Goal: Task Accomplishment & Management: Complete application form

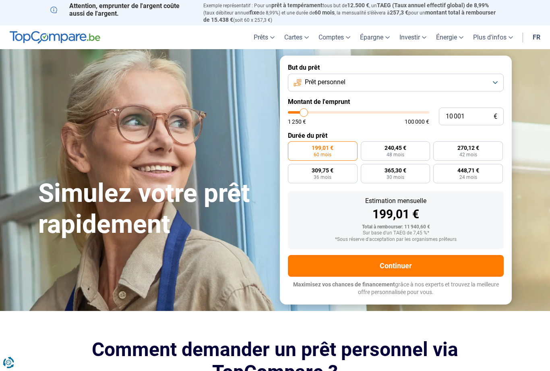
click at [496, 79] on button "Prêt personnel" at bounding box center [396, 83] width 216 height 18
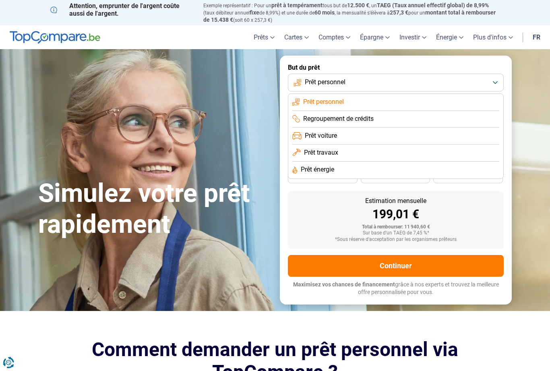
click at [369, 135] on li "Prêt voiture" at bounding box center [395, 136] width 207 height 17
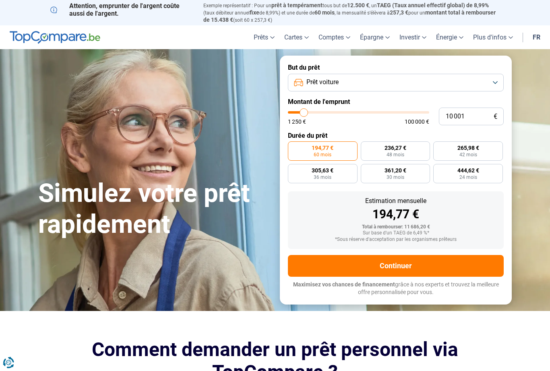
type input "15 000"
type input "15000"
type input "15 250"
type input "15250"
type input "15 500"
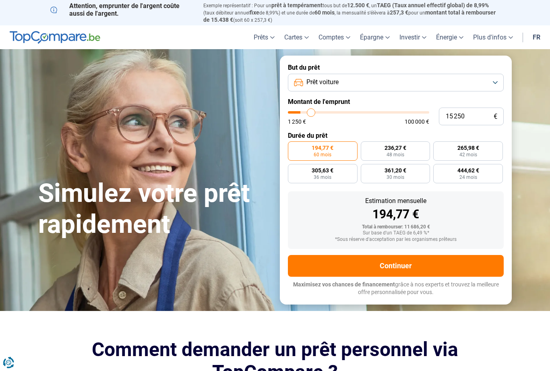
type input "15500"
type input "16 250"
type input "16250"
type input "16 500"
type input "16500"
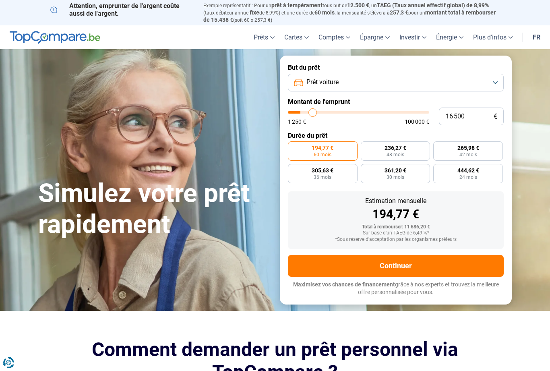
type input "16 750"
type input "16750"
type input "17 000"
type input "17000"
type input "17 250"
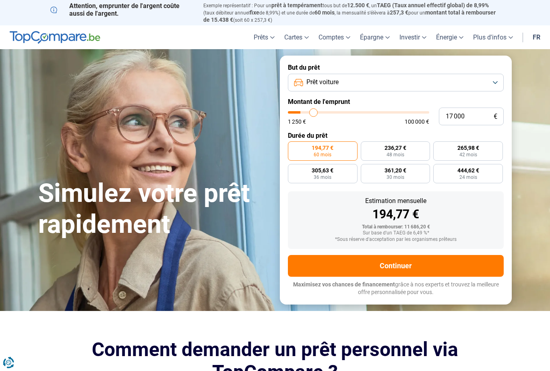
type input "17250"
type input "17 750"
type input "17750"
type input "18 000"
type input "18000"
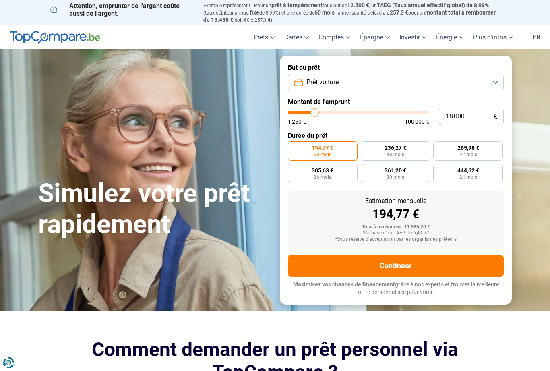
type input "18 500"
type input "18500"
type input "18 750"
type input "18750"
type input "19 250"
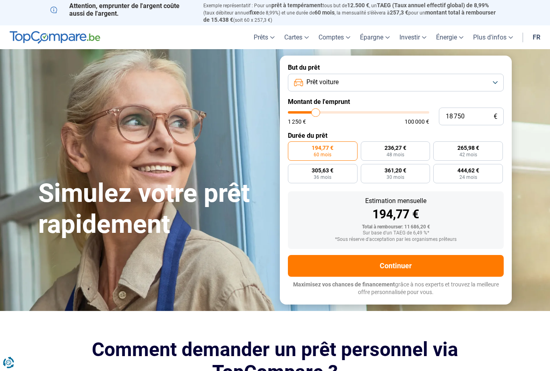
type input "19250"
type input "19 500"
type input "19500"
type input "19 750"
type input "19750"
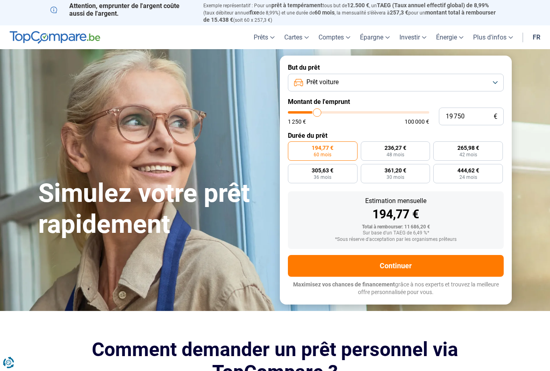
type input "20 000"
type input "20000"
type input "20 500"
type input "20500"
type input "20 750"
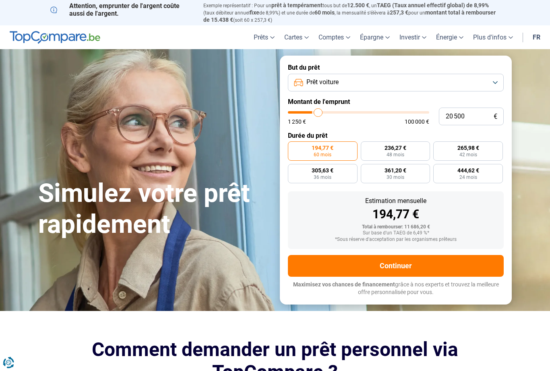
type input "20750"
type input "21 000"
type input "21000"
type input "21 250"
type input "21250"
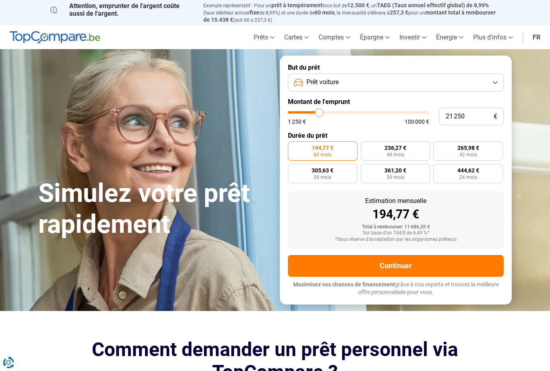
type input "21 500"
type input "21500"
type input "22 000"
type input "22000"
type input "22 250"
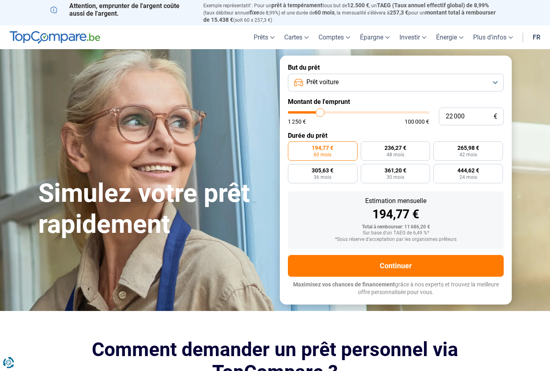
type input "22250"
type input "22 500"
type input "22500"
type input "22 750"
type input "22750"
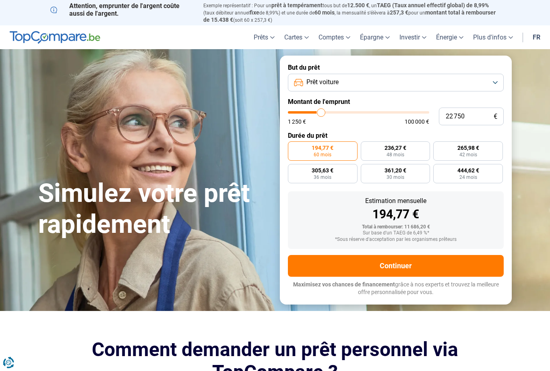
type input "23 000"
type input "23000"
type input "23 500"
type input "23500"
type input "23 750"
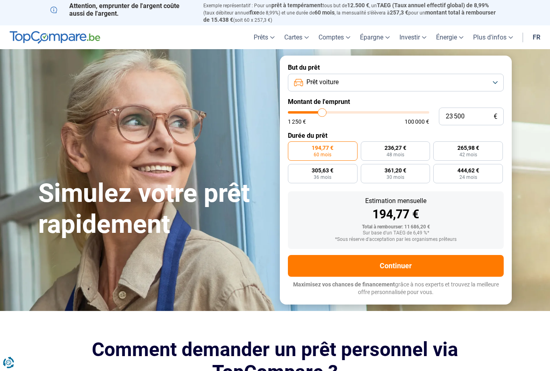
type input "23750"
type input "23 500"
type input "23500"
type input "23 000"
type input "23000"
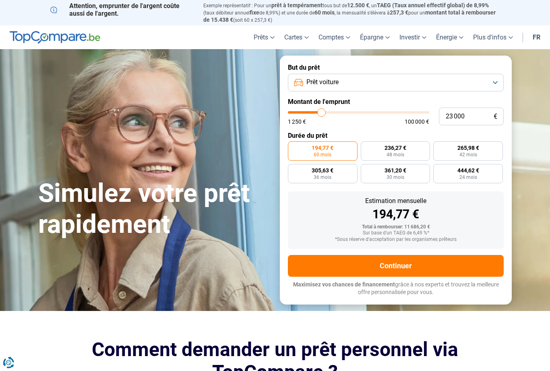
type input "22 750"
type input "22750"
type input "22 500"
type input "22500"
type input "22 250"
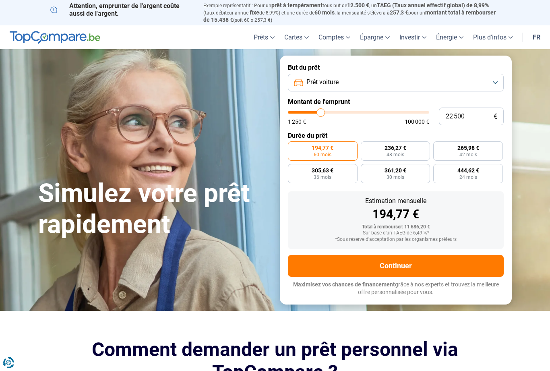
type input "22250"
type input "22 000"
type input "22000"
type input "21 500"
type input "21500"
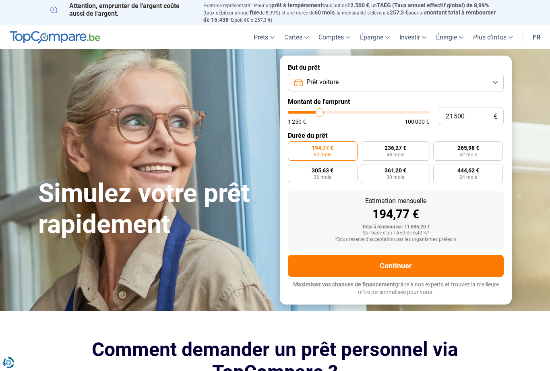
type input "21 250"
type input "21250"
type input "21 000"
type input "21000"
type input "20 750"
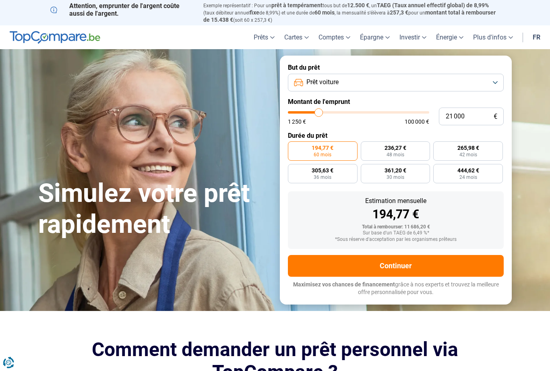
type input "20750"
type input "21 000"
type input "21000"
type input "21 250"
type input "21250"
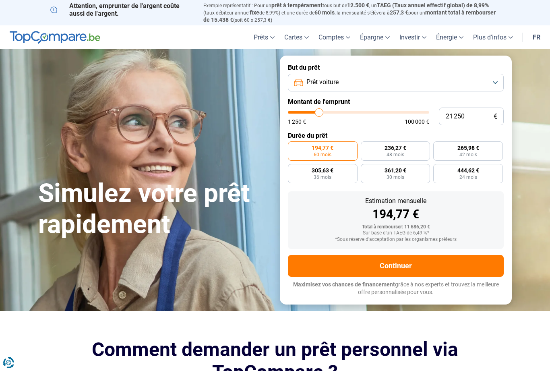
type input "21 500"
type input "21500"
type input "22 000"
type input "22000"
type input "22 250"
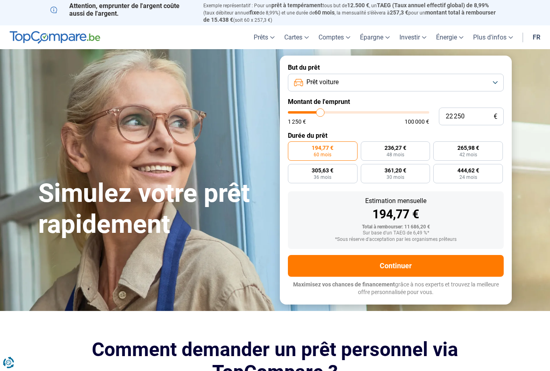
type input "22250"
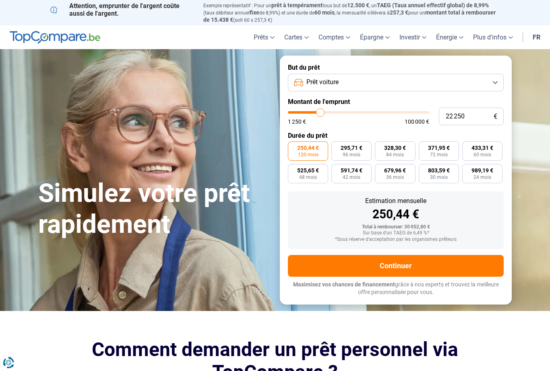
click at [486, 147] on span "433,31 €" at bounding box center [483, 148] width 22 height 6
click at [468, 147] on input "433,31 € 60 mois" at bounding box center [464, 143] width 5 height 5
radio input "true"
click at [395, 263] on button "Continuer" at bounding box center [396, 266] width 216 height 22
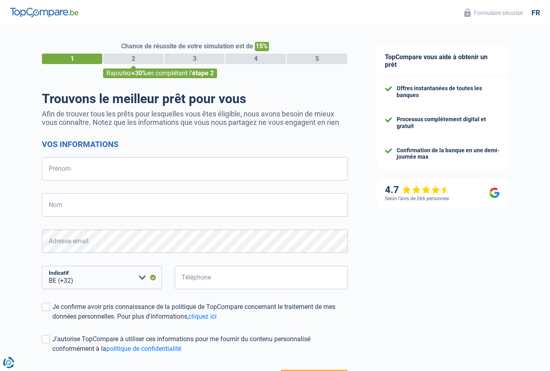
select select "32"
